Goal: Task Accomplishment & Management: Manage account settings

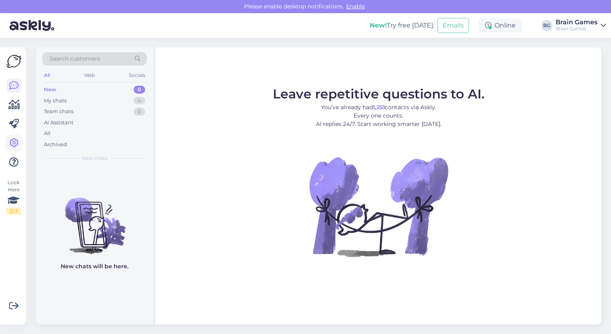
click at [17, 144] on icon at bounding box center [14, 143] width 10 height 10
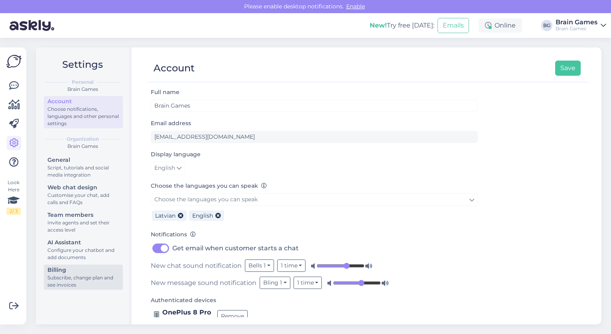
click at [86, 279] on div "Subscribe, change plan and see invoices" at bounding box center [83, 281] width 72 height 14
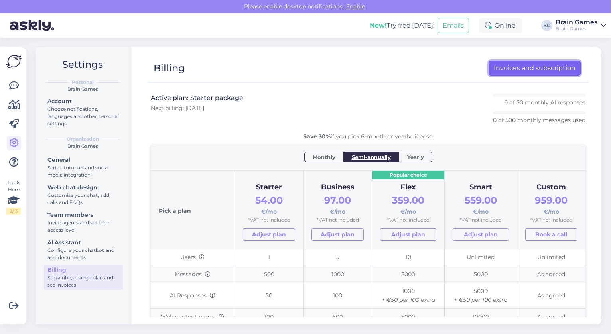
click at [527, 67] on link "Invoices and subscription" at bounding box center [534, 68] width 92 height 15
click at [14, 162] on icon at bounding box center [14, 162] width 10 height 10
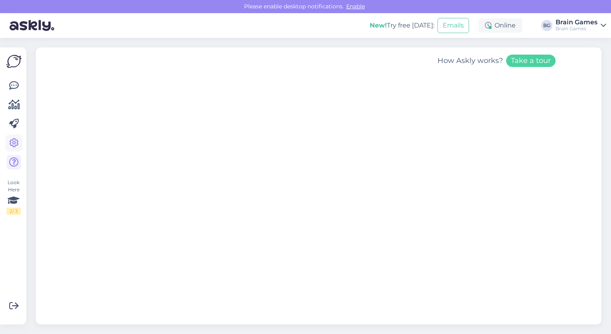
click at [13, 143] on icon at bounding box center [14, 143] width 10 height 10
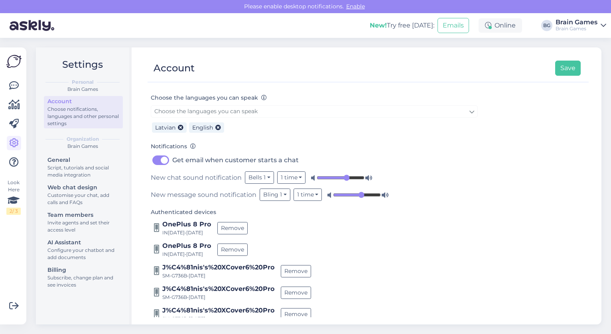
scroll to position [121, 0]
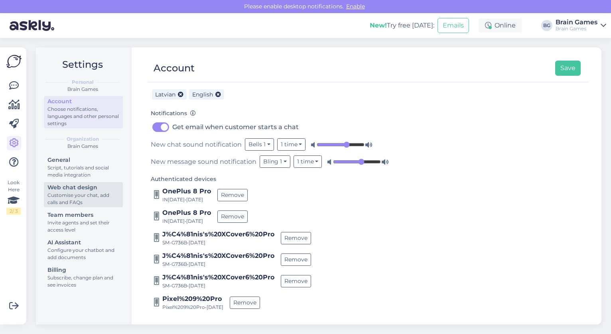
click at [104, 200] on div "Customise your chat, add calls and FAQs" at bounding box center [83, 199] width 72 height 14
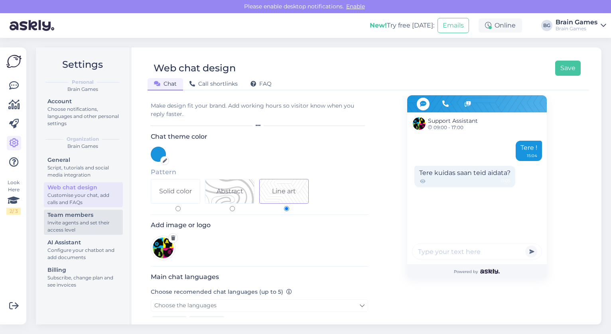
click at [96, 221] on div "Invite agents and set their access level" at bounding box center [83, 226] width 72 height 14
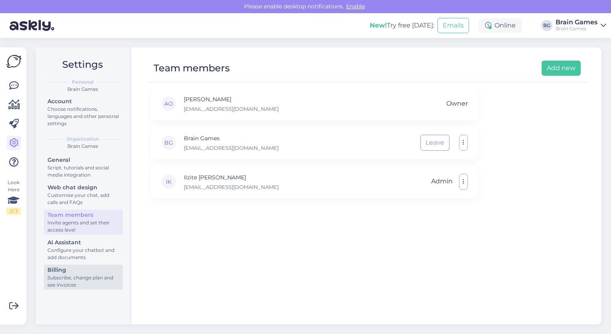
click at [92, 275] on div "Subscribe, change plan and see invoices" at bounding box center [83, 281] width 72 height 14
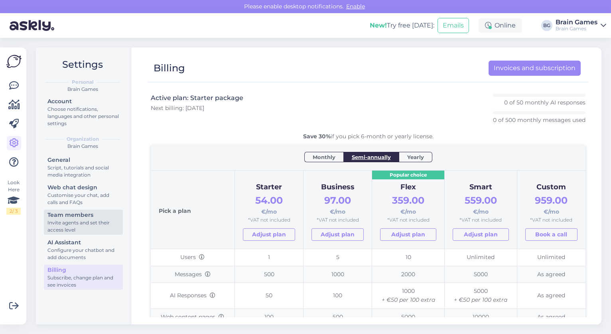
click at [93, 223] on div "Invite agents and set their access level" at bounding box center [83, 226] width 72 height 14
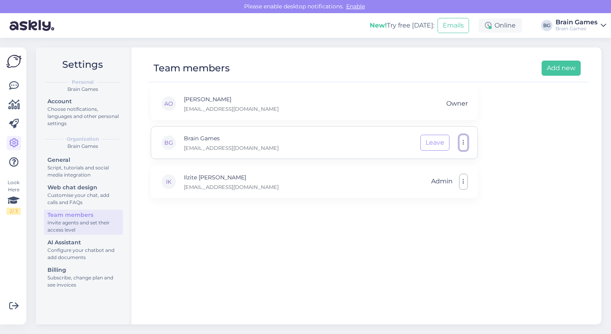
click at [466, 145] on button "button" at bounding box center [463, 143] width 9 height 16
click at [17, 158] on icon at bounding box center [14, 162] width 10 height 10
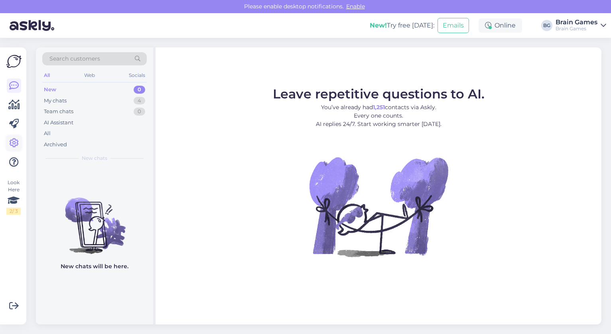
click at [14, 144] on icon at bounding box center [14, 143] width 10 height 10
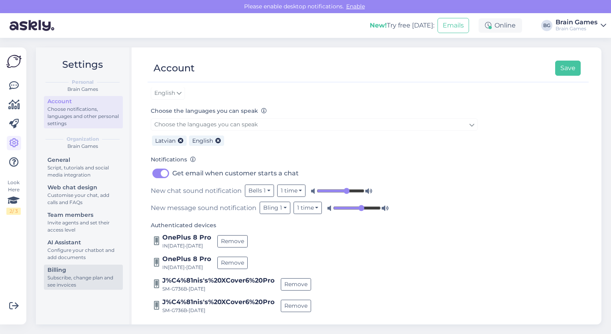
scroll to position [97, 0]
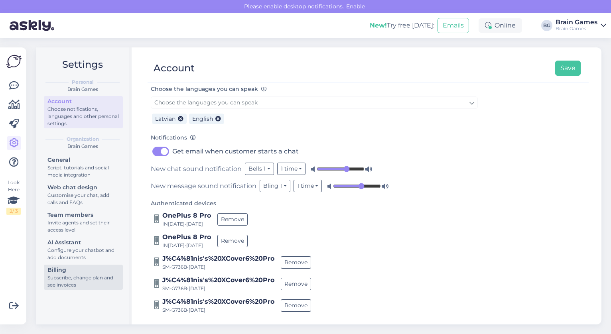
click at [76, 281] on div "Subscribe, change plan and see invoices" at bounding box center [83, 281] width 72 height 14
